Goal: Task Accomplishment & Management: Manage account settings

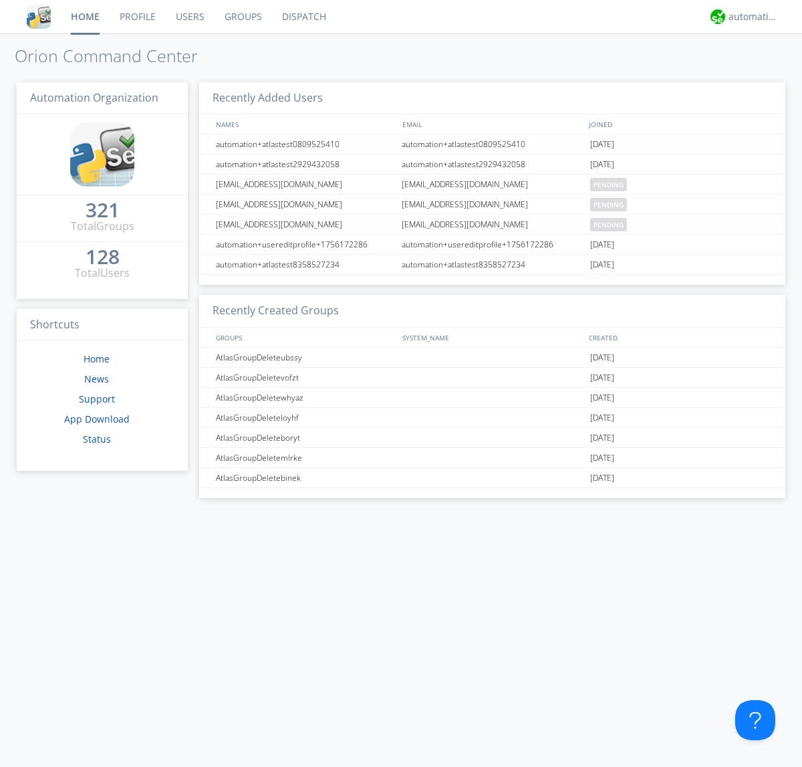
click at [189, 17] on link "Users" at bounding box center [190, 16] width 49 height 33
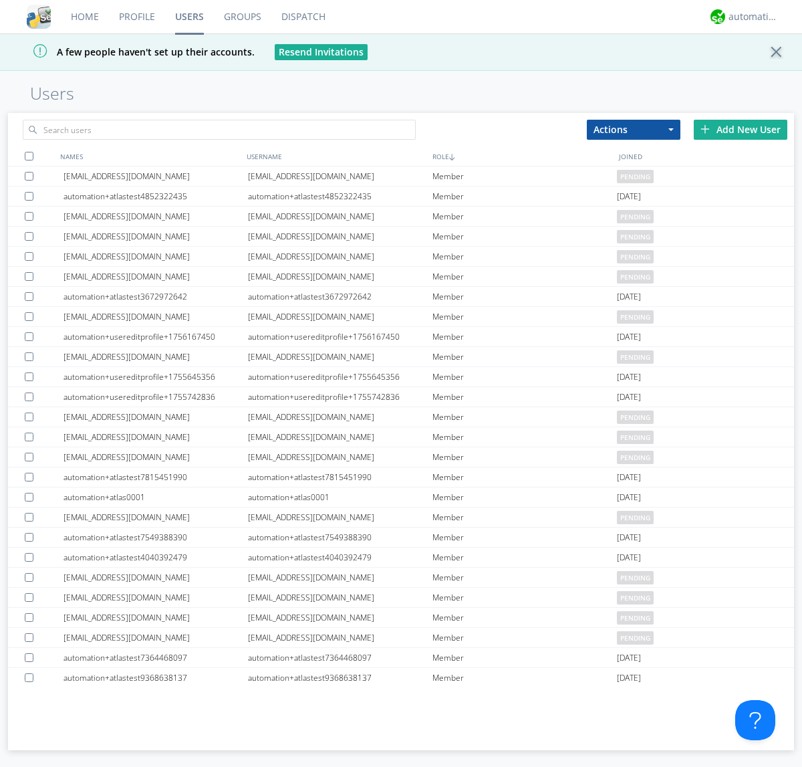
click at [741, 129] on div "Add New User" at bounding box center [741, 130] width 94 height 20
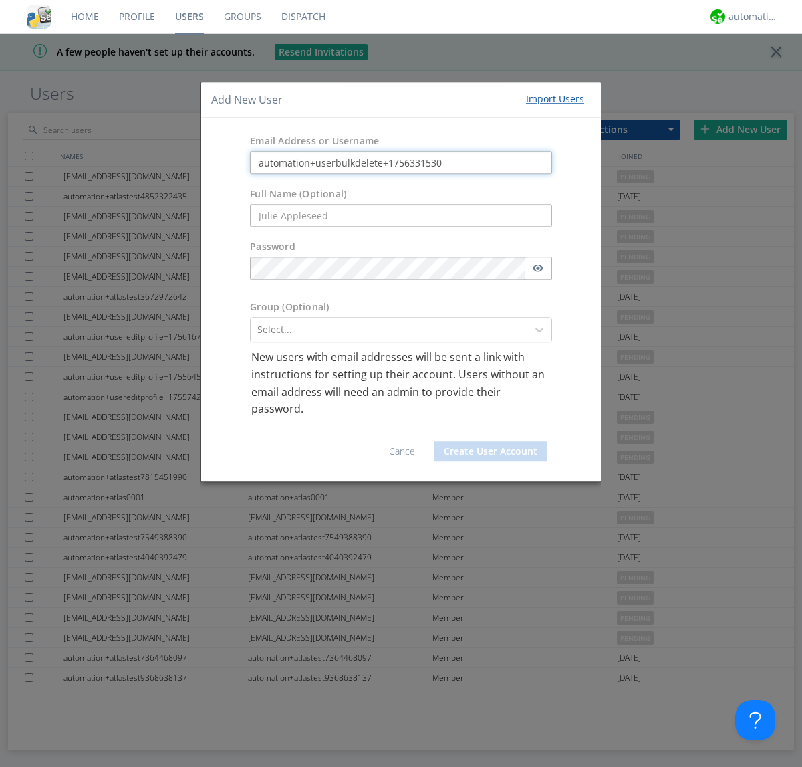
type input "automation+userbulkdelete+1756331530"
click at [491, 451] on button "Create User Account" at bounding box center [491, 451] width 114 height 20
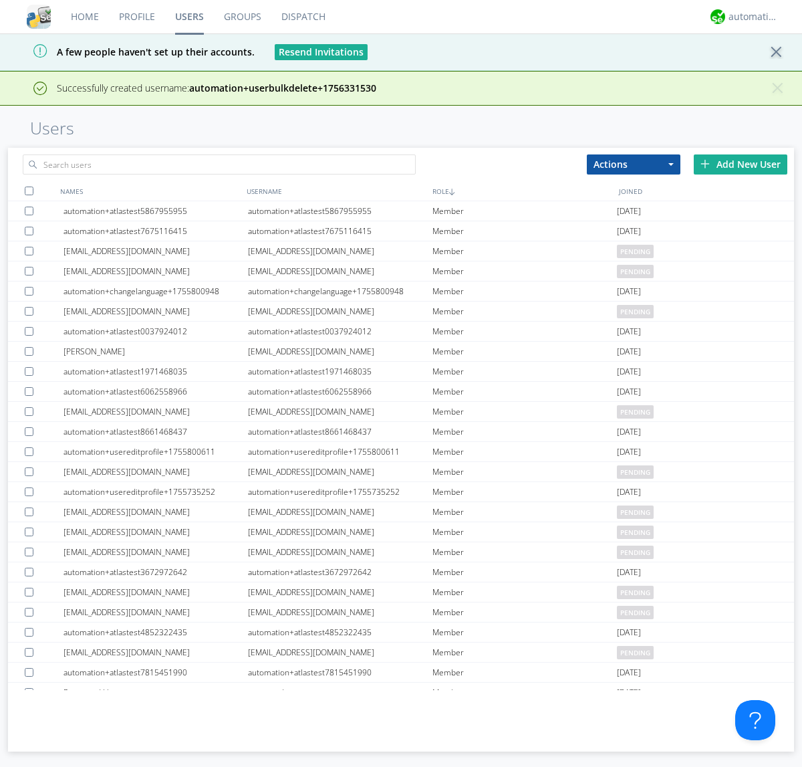
click at [741, 164] on div "Add New User" at bounding box center [741, 164] width 94 height 20
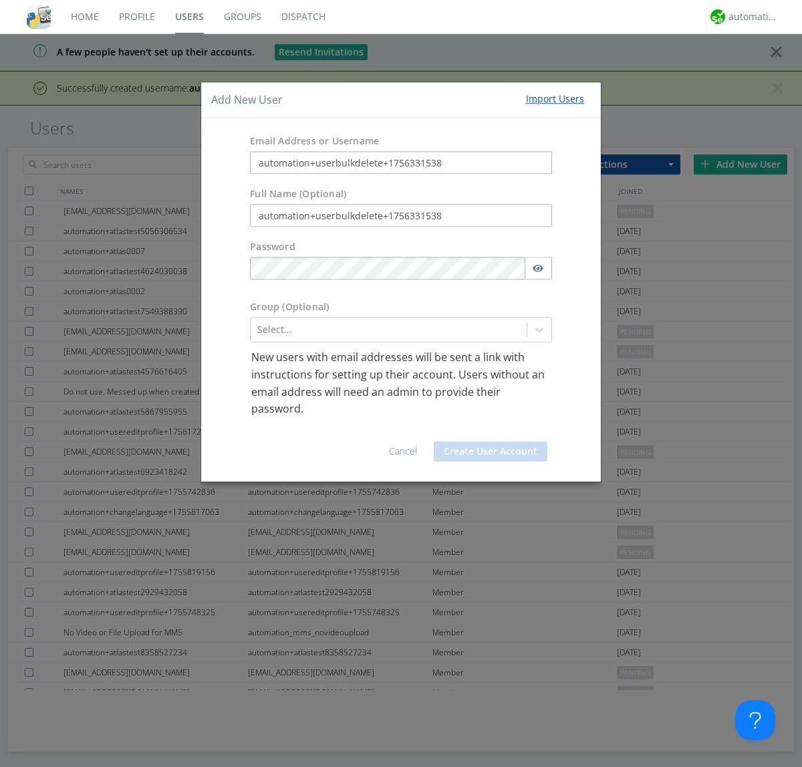
type input "automation+userbulkdelete+1756331538"
click at [491, 451] on button "Create User Account" at bounding box center [491, 451] width 114 height 20
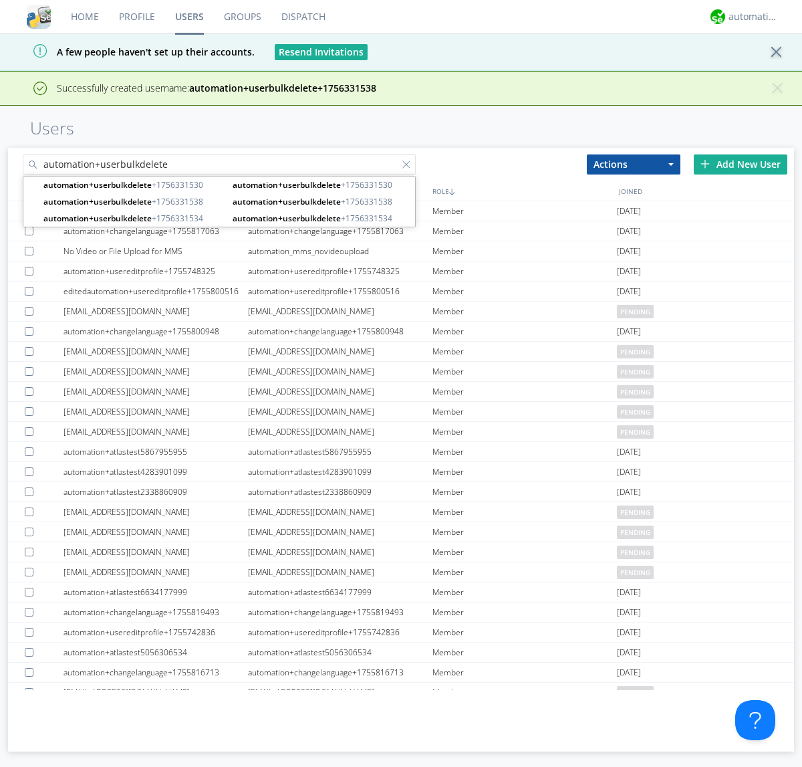
type input "automation+userbulkdelete"
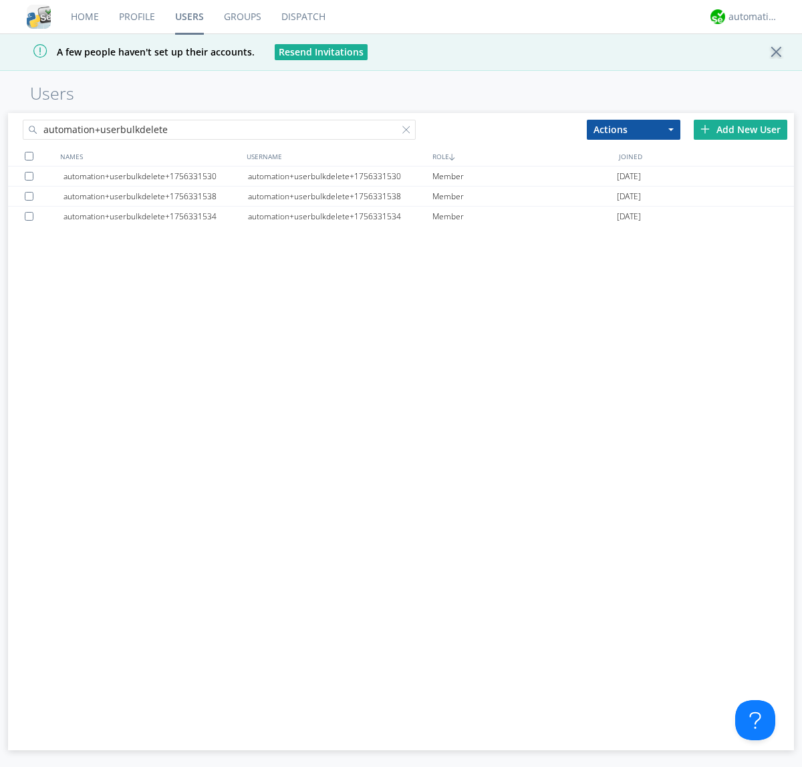
click at [29, 156] on div at bounding box center [29, 156] width 9 height 9
click at [634, 129] on button "Actions" at bounding box center [634, 130] width 94 height 20
click at [0, 0] on link "Delete User" at bounding box center [0, 0] width 0 height 0
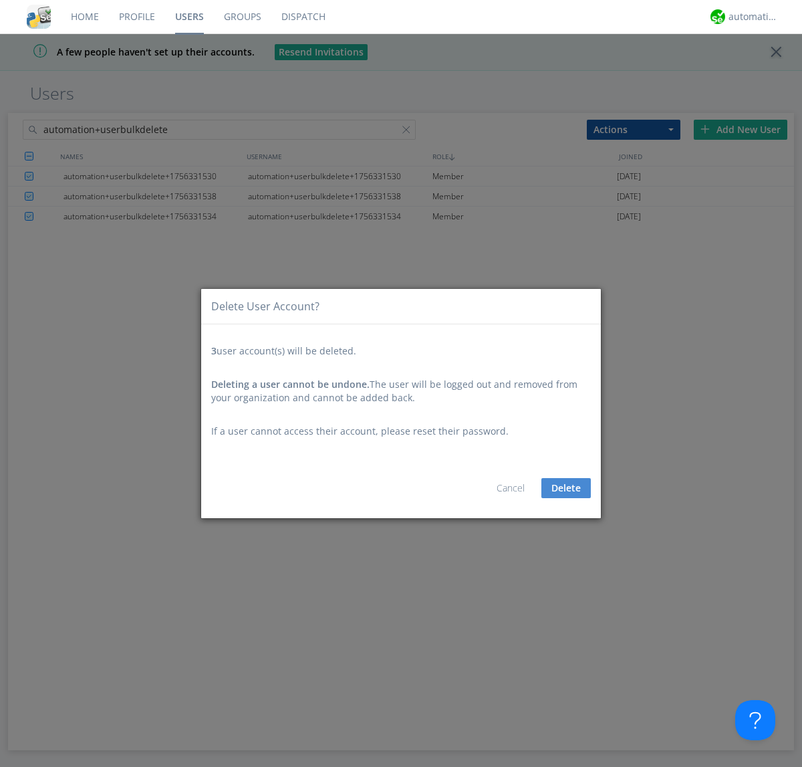
click at [566, 488] on button "Delete" at bounding box center [566, 488] width 49 height 20
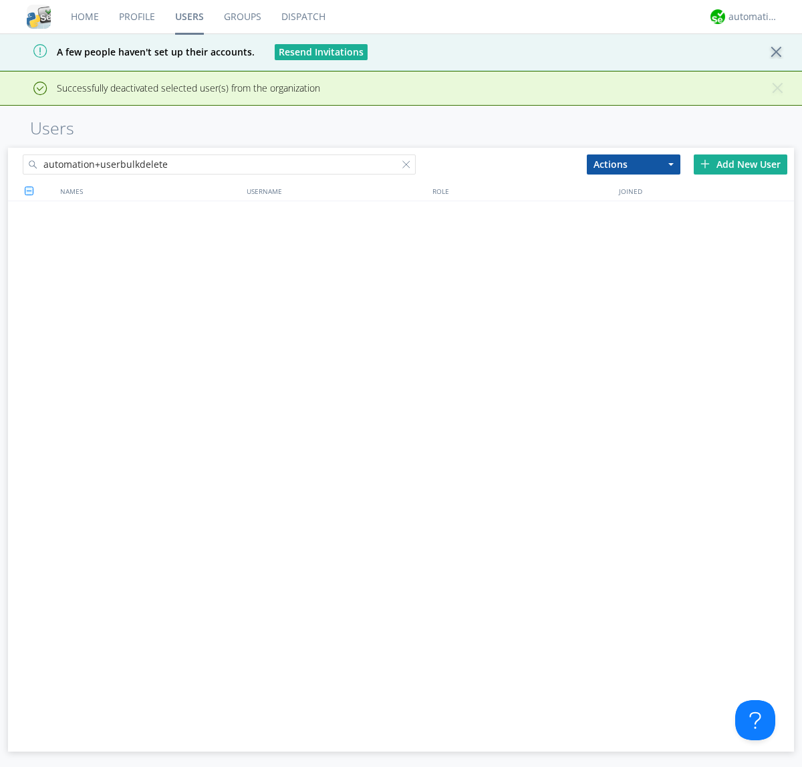
click at [409, 160] on div at bounding box center [408, 166] width 13 height 13
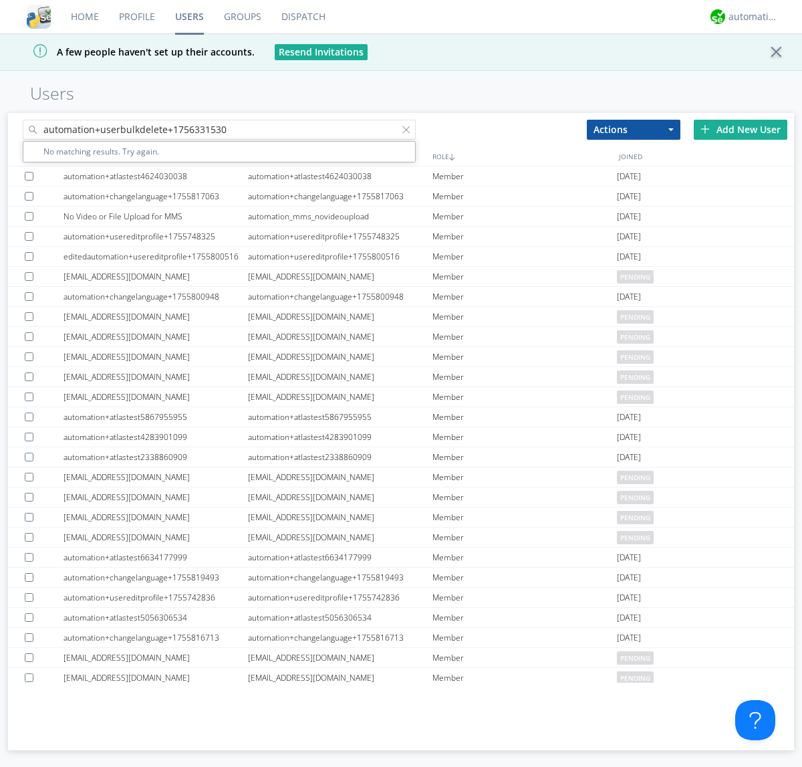
type input "automation+userbulkdelete+1756331530"
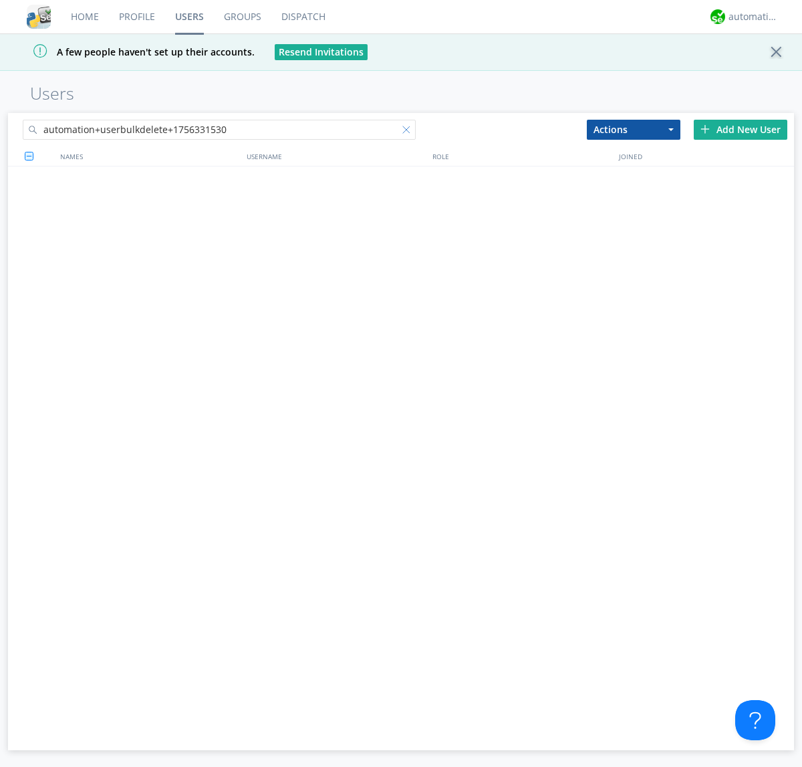
click at [409, 132] on div at bounding box center [408, 132] width 13 height 13
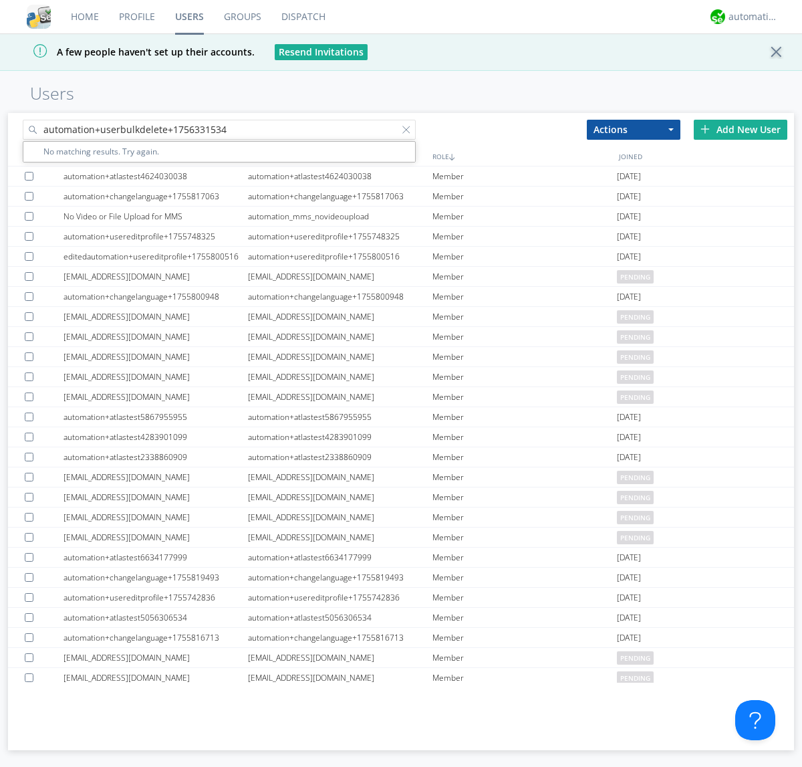
type input "automation+userbulkdelete+1756331534"
